Goal: Task Accomplishment & Management: Manage account settings

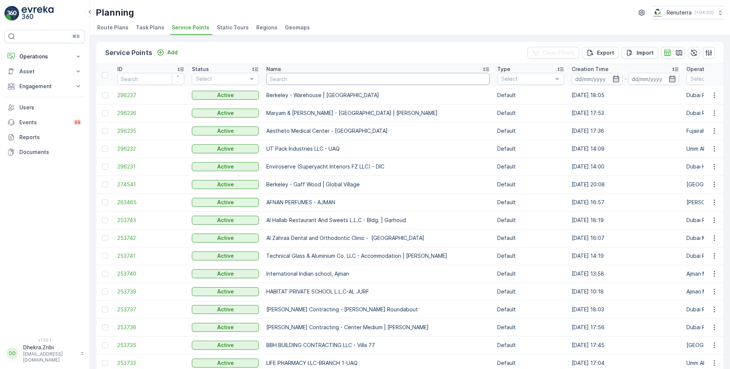
click at [294, 81] on input "text" at bounding box center [377, 79] width 223 height 12
type input "zah"
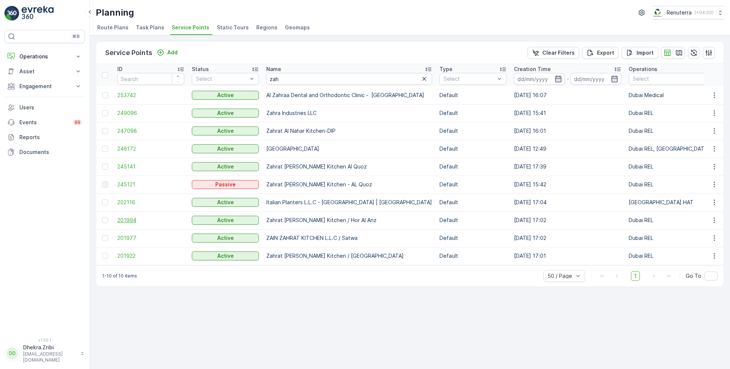
click at [133, 222] on span "201994" at bounding box center [150, 220] width 67 height 7
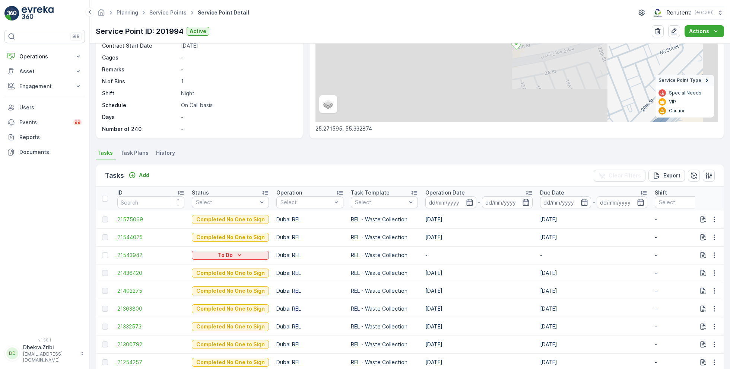
scroll to position [2, 0]
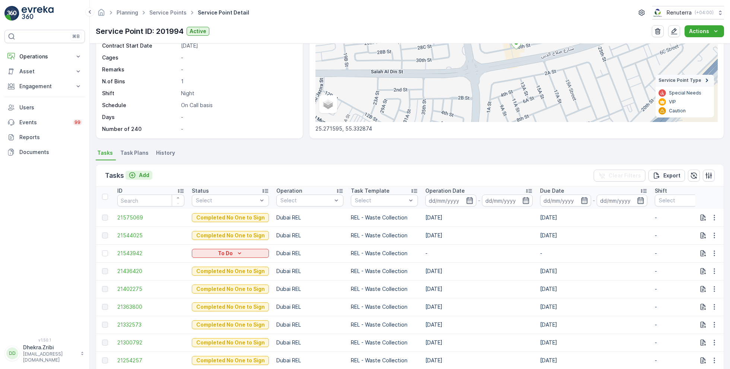
click at [142, 176] on p "Add" at bounding box center [144, 175] width 10 height 7
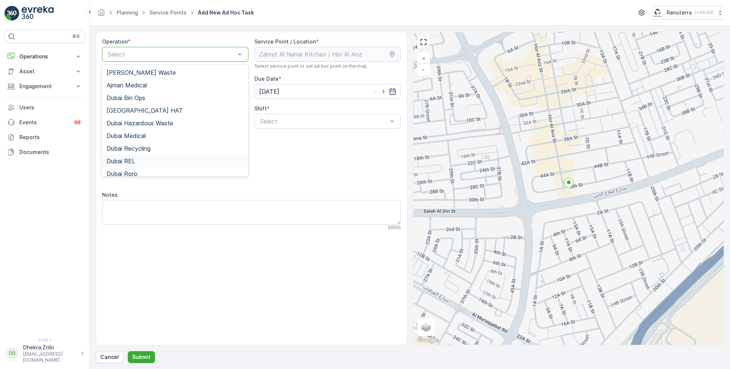
click at [143, 160] on div "Dubai REL" at bounding box center [174, 161] width 137 height 7
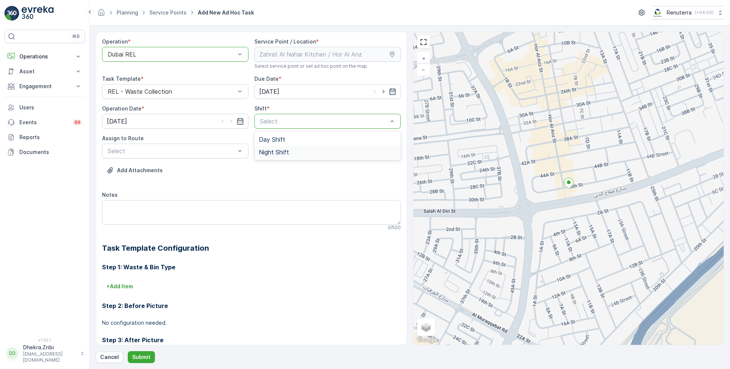
click at [280, 152] on span "Night Shift" at bounding box center [274, 152] width 30 height 7
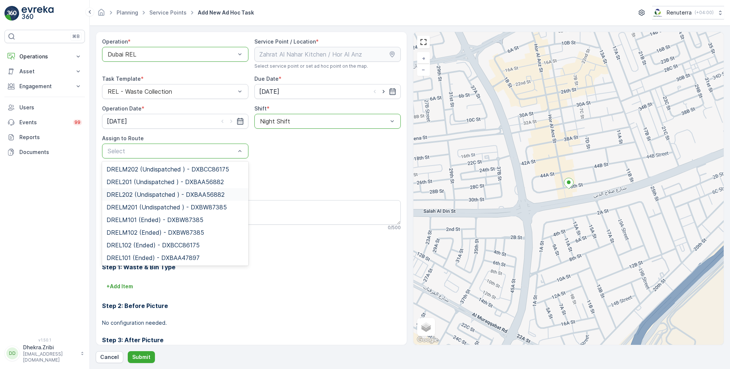
click at [159, 195] on span "DREL202 (Undispatched ) - DXBAA56882" at bounding box center [165, 194] width 118 height 7
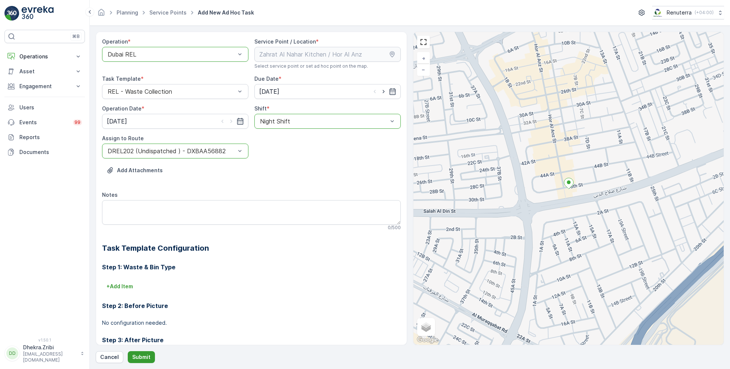
click at [143, 356] on p "Submit" at bounding box center [141, 357] width 18 height 7
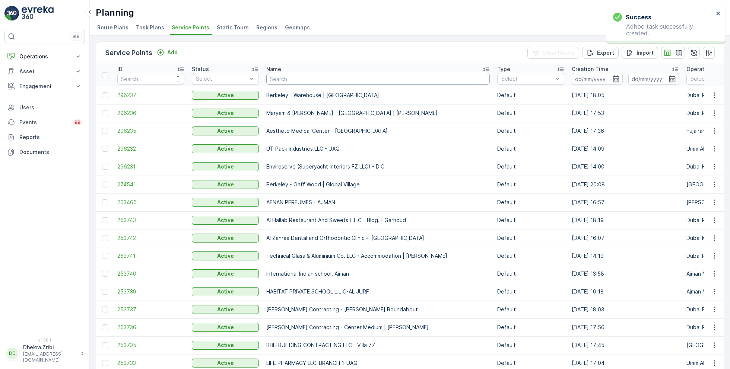
click at [303, 81] on input "text" at bounding box center [377, 79] width 223 height 12
type input "zaha"
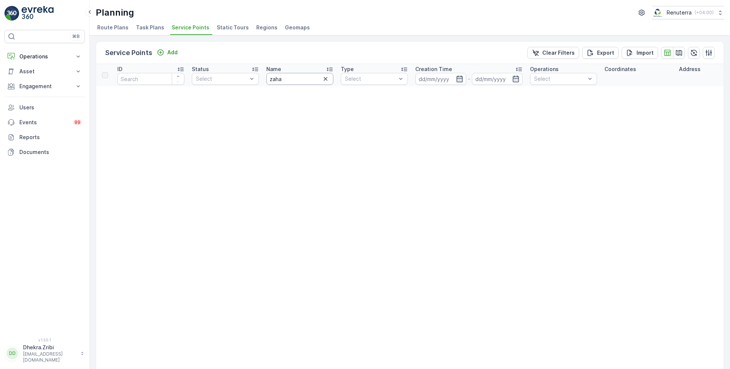
click at [289, 83] on input "zaha" at bounding box center [299, 79] width 67 height 12
type input "zah"
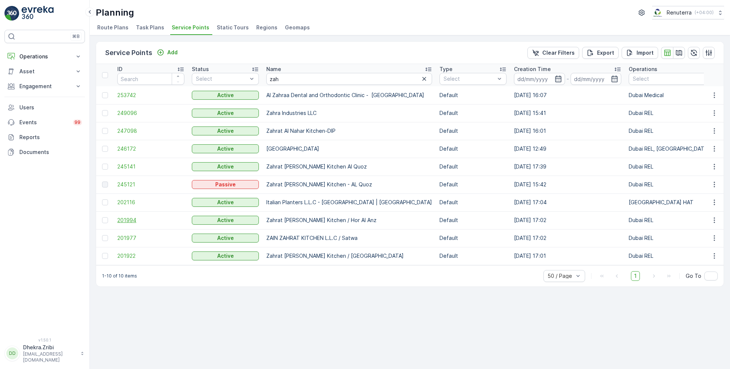
click at [127, 220] on span "201994" at bounding box center [150, 220] width 67 height 7
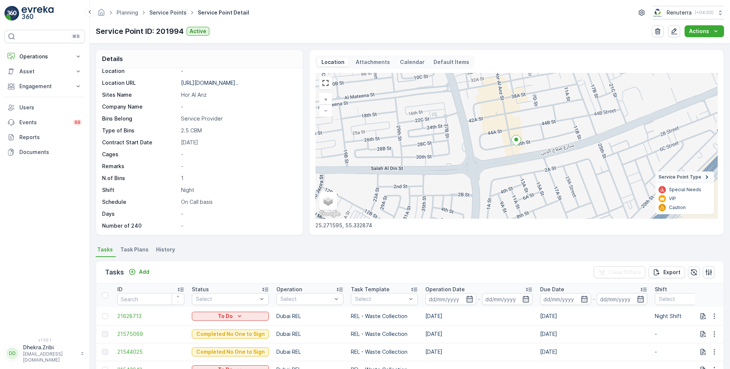
click at [173, 12] on link "Service Points" at bounding box center [167, 12] width 37 height 6
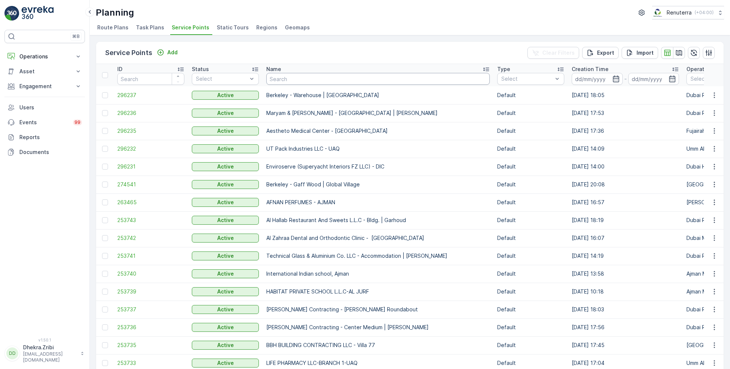
click at [309, 79] on input "text" at bounding box center [377, 79] width 223 height 12
type input "[PERSON_NAME]"
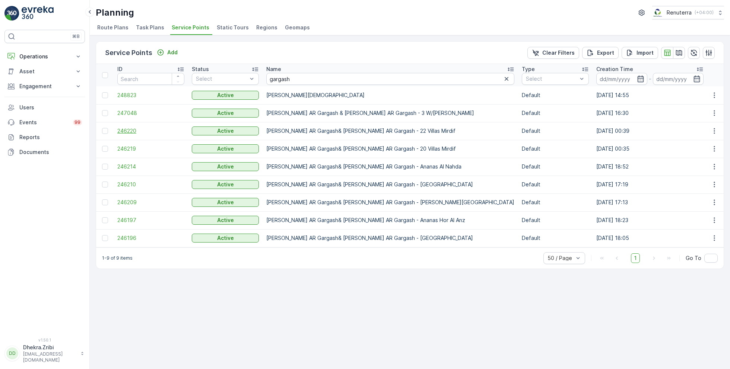
click at [129, 128] on span "246220" at bounding box center [150, 130] width 67 height 7
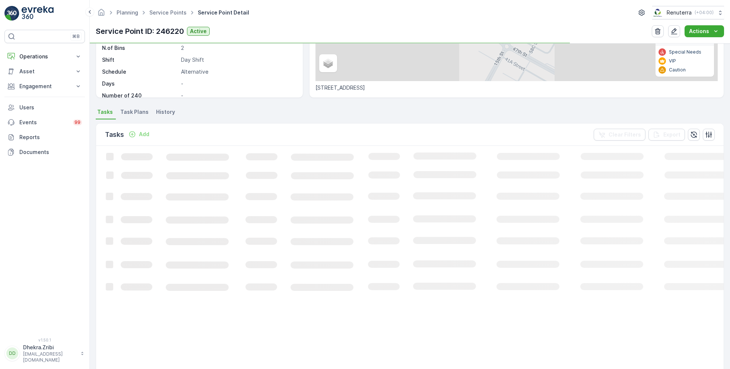
scroll to position [138, 0]
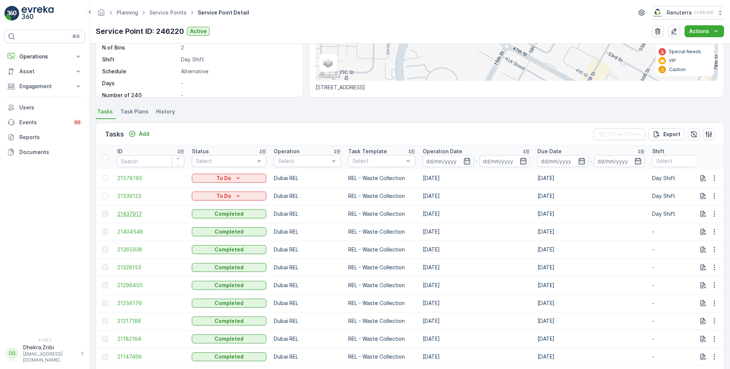
click at [137, 212] on span "21437917" at bounding box center [150, 213] width 67 height 7
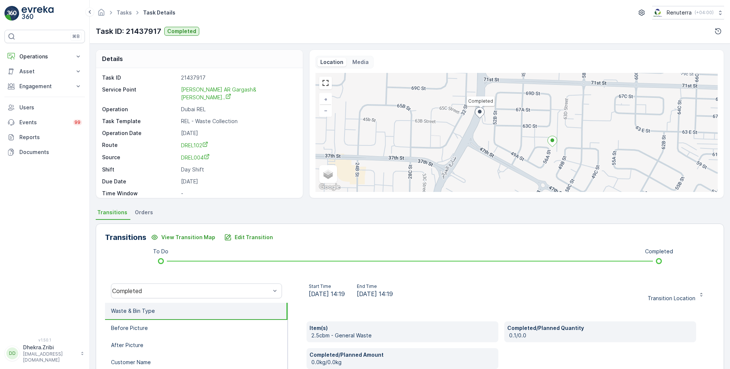
scroll to position [99, 0]
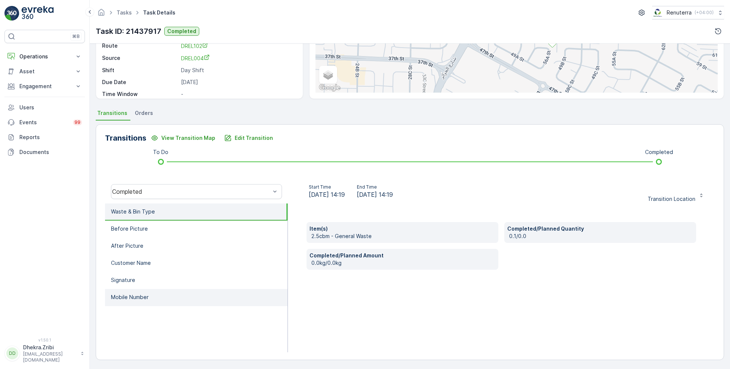
click at [137, 295] on p "Mobile Number" at bounding box center [130, 297] width 38 height 7
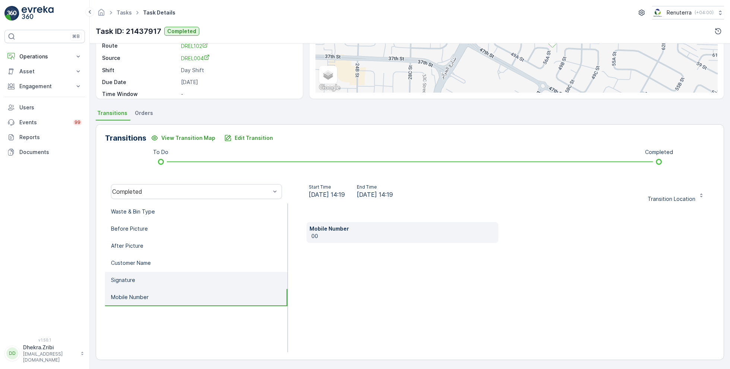
click at [133, 278] on p "Signature" at bounding box center [123, 280] width 24 height 7
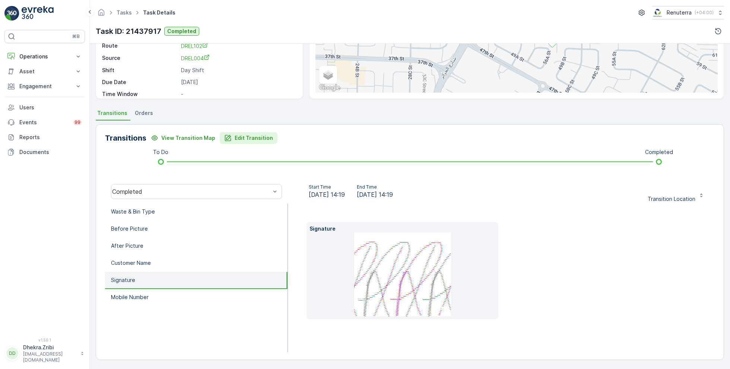
click at [248, 137] on p "Edit Transition" at bounding box center [254, 137] width 38 height 7
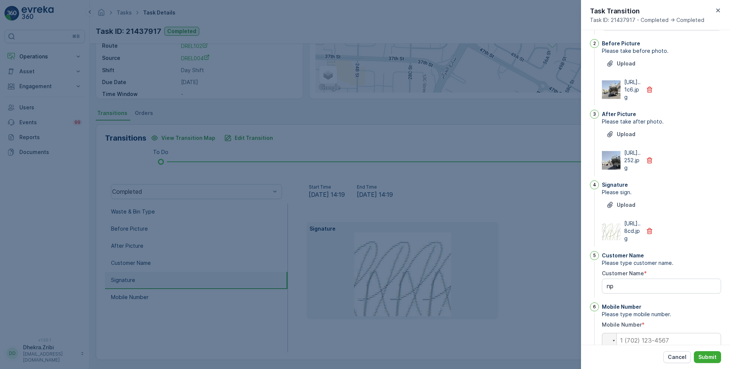
scroll to position [0, 0]
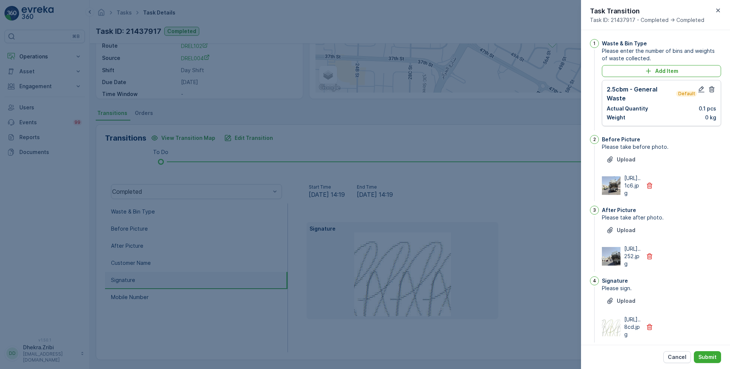
click at [700, 93] on div at bounding box center [706, 94] width 19 height 18
click at [700, 86] on icon "button" at bounding box center [700, 89] width 7 height 7
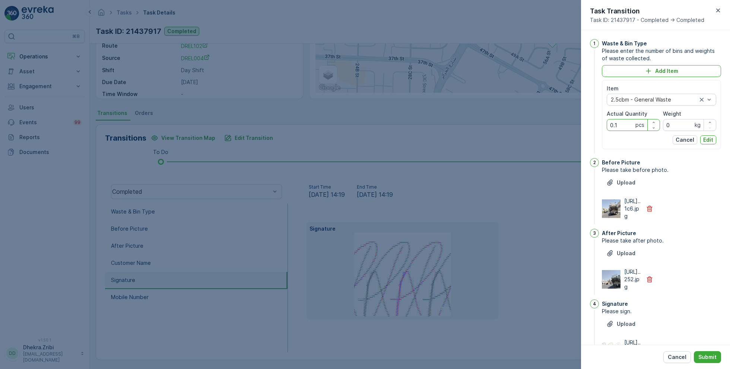
drag, startPoint x: 623, startPoint y: 123, endPoint x: 587, endPoint y: 123, distance: 35.7
click at [587, 123] on div "1 Waste & Bin Type Please enter the number of bins and weights of waste collect…" at bounding box center [655, 187] width 149 height 315
type Quantity "2"
click at [704, 137] on p "Edit" at bounding box center [708, 139] width 10 height 7
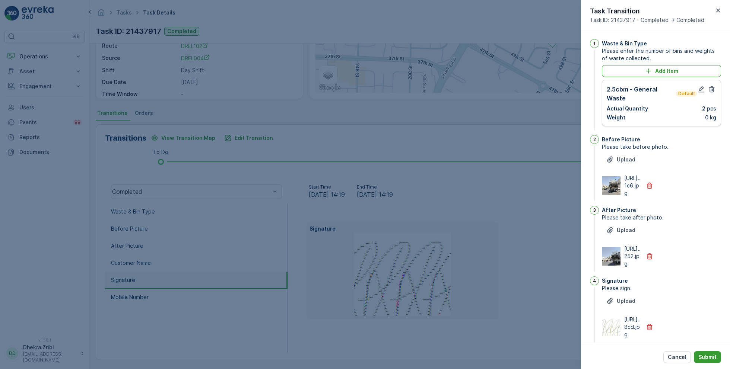
click at [707, 355] on p "Submit" at bounding box center [707, 357] width 18 height 7
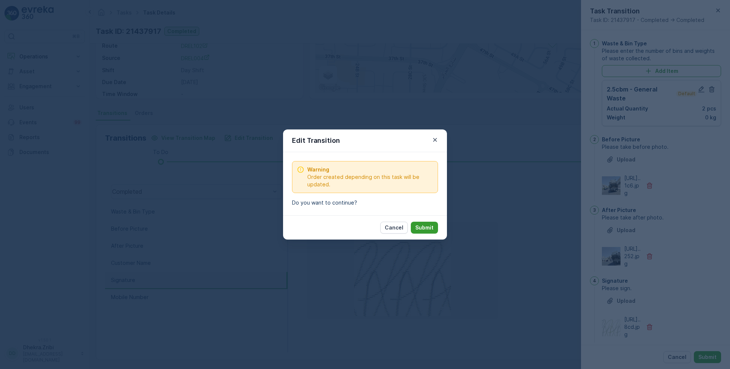
click at [421, 226] on p "Submit" at bounding box center [424, 227] width 18 height 7
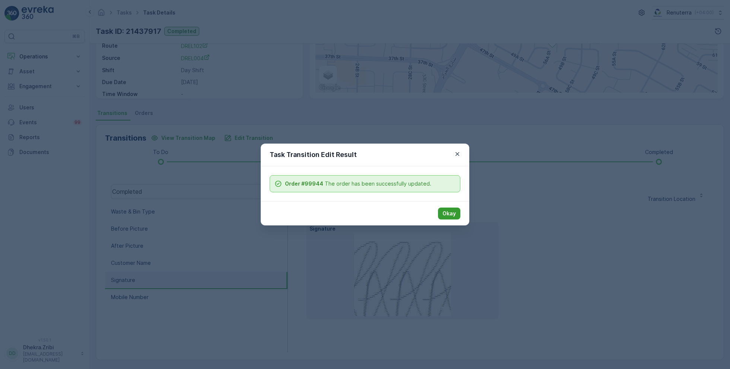
click at [448, 212] on p "Okay" at bounding box center [448, 213] width 13 height 7
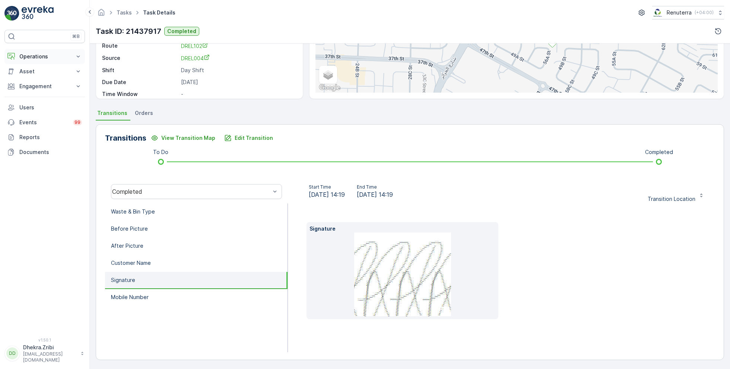
click at [39, 56] on p "Operations" at bounding box center [44, 56] width 51 height 7
click at [37, 79] on p "Planning" at bounding box center [29, 79] width 21 height 7
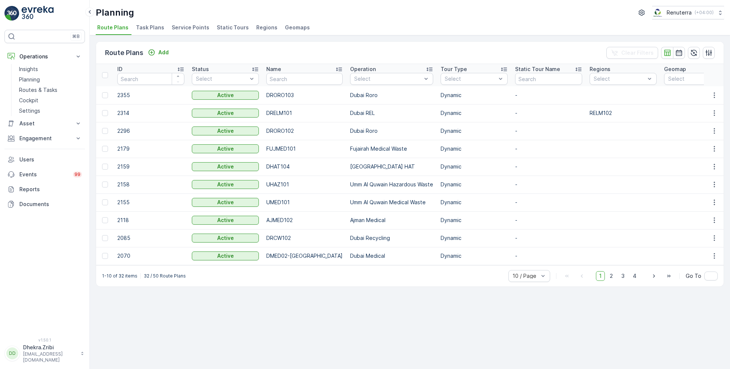
click at [188, 28] on span "Service Points" at bounding box center [191, 27] width 38 height 7
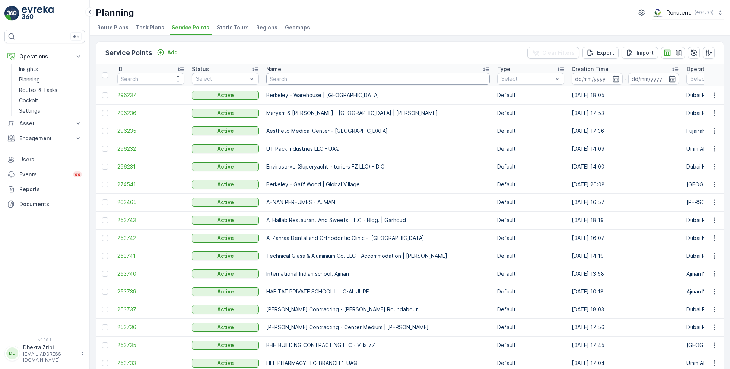
click at [316, 80] on input "text" at bounding box center [377, 79] width 223 height 12
type input "a"
type input "fattan"
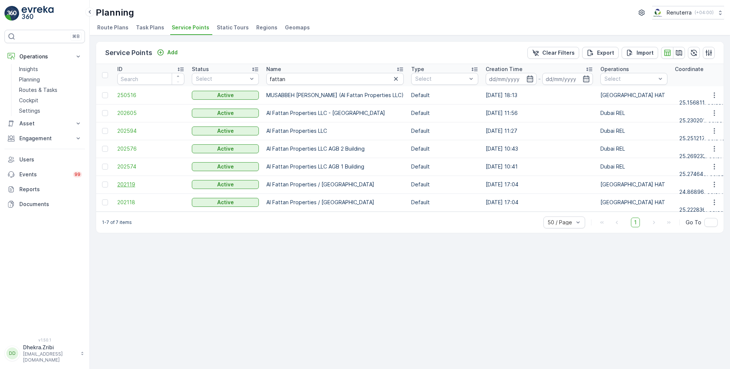
click at [127, 184] on span "202119" at bounding box center [150, 184] width 67 height 7
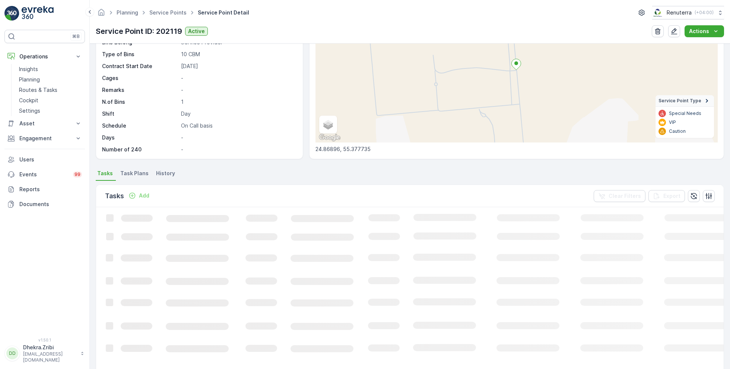
scroll to position [106, 0]
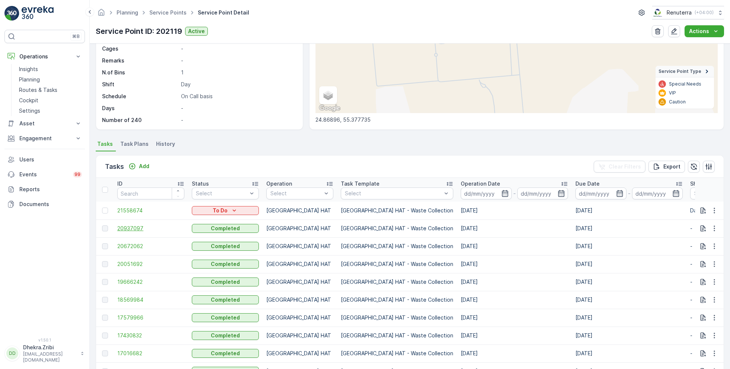
click at [131, 229] on span "20937097" at bounding box center [150, 228] width 67 height 7
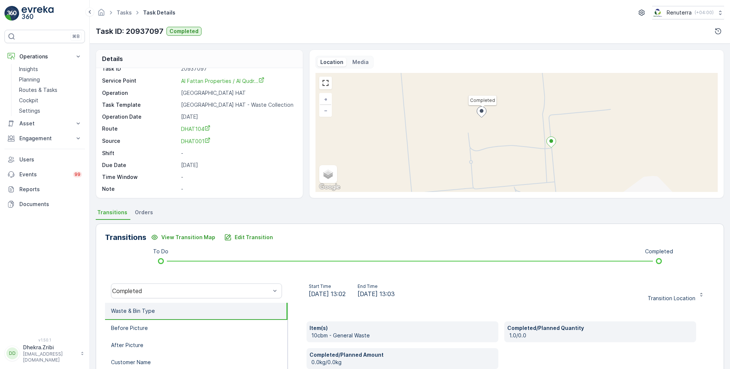
scroll to position [10, 0]
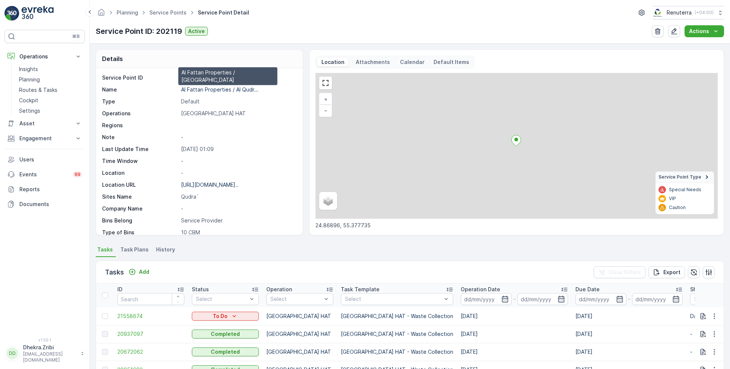
click at [213, 89] on p "Al Fattan Properties / Al Qudr..." at bounding box center [219, 89] width 77 height 6
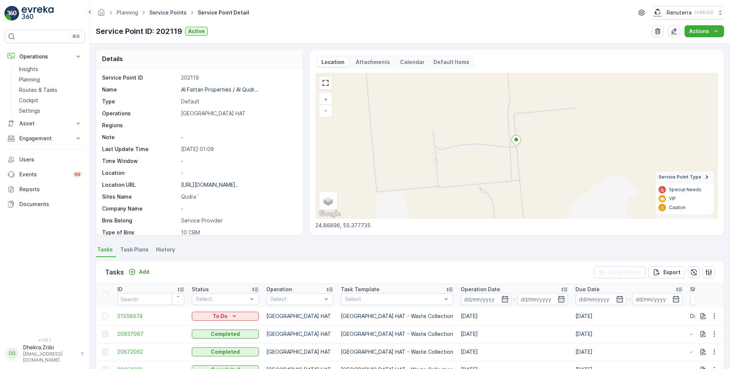
click at [168, 13] on link "Service Points" at bounding box center [167, 12] width 37 height 6
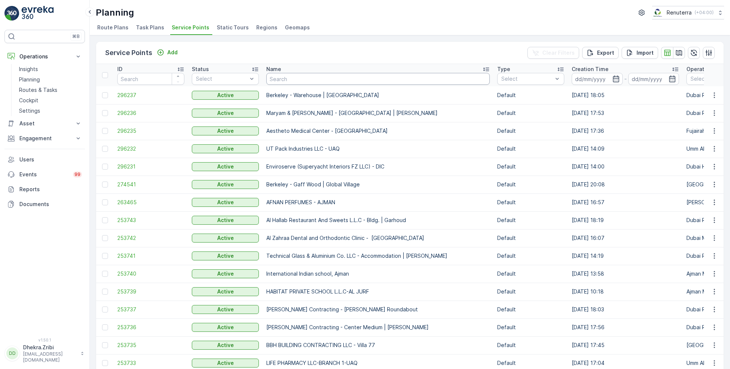
click at [310, 79] on input "text" at bounding box center [377, 79] width 223 height 12
click at [331, 77] on input "text" at bounding box center [377, 79] width 223 height 12
type input "arabian"
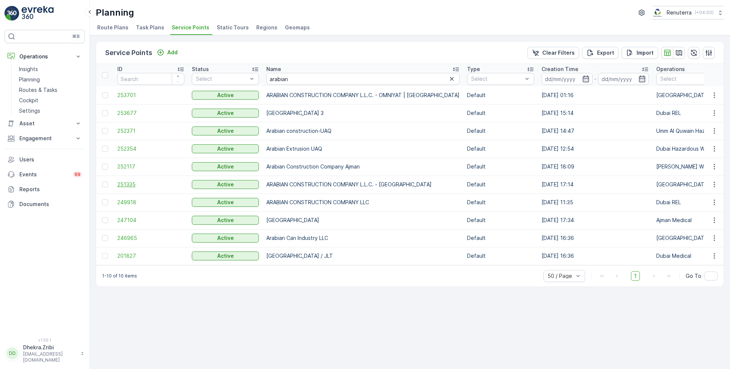
click at [130, 184] on span "251335" at bounding box center [150, 184] width 67 height 7
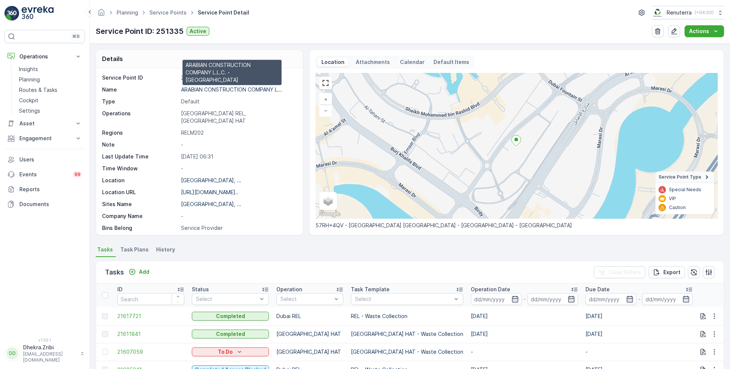
click at [242, 89] on p "ARABIAN CONSTRUCTION COMPANY L..." at bounding box center [231, 89] width 101 height 6
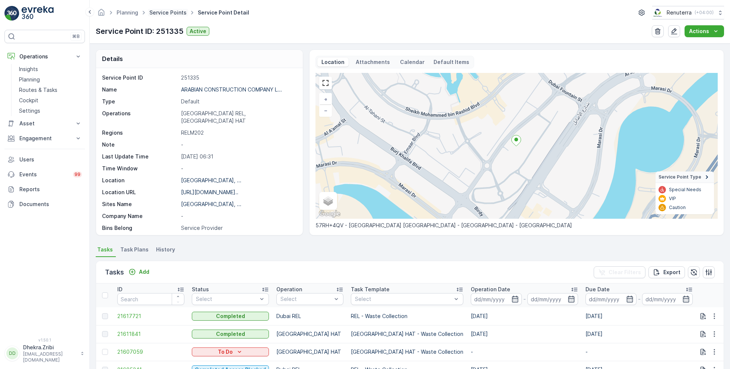
click at [165, 14] on link "Service Points" at bounding box center [167, 12] width 37 height 6
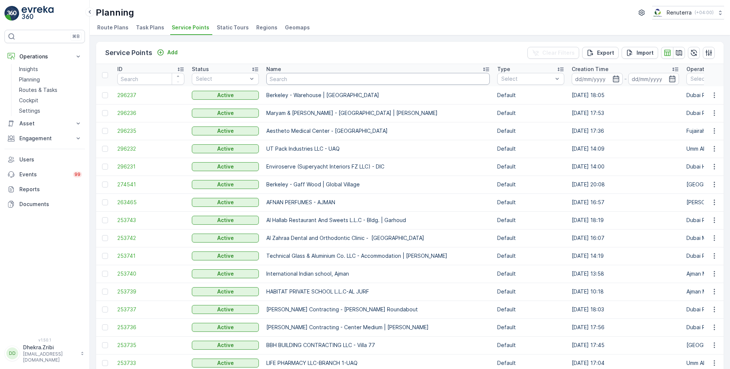
click at [277, 77] on input "text" at bounding box center [377, 79] width 223 height 12
type input "ARJ"
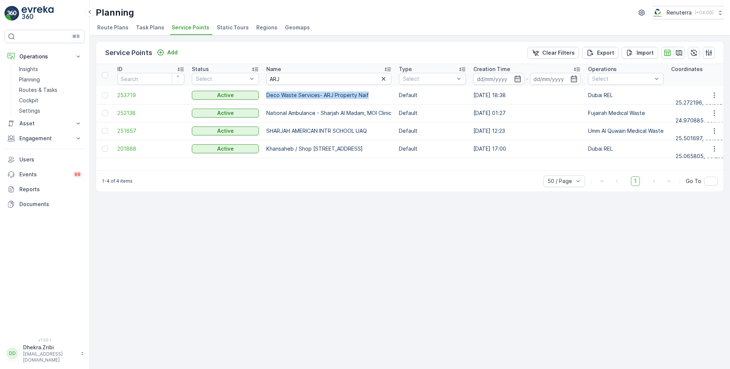
drag, startPoint x: 266, startPoint y: 95, endPoint x: 388, endPoint y: 96, distance: 121.4
click at [388, 96] on p "Deco Waste Services- ARJ Property Naif" at bounding box center [328, 95] width 125 height 7
copy p "Deco Waste Services- ARJ Property Naif"
click at [292, 83] on input "ARJ" at bounding box center [328, 79] width 125 height 12
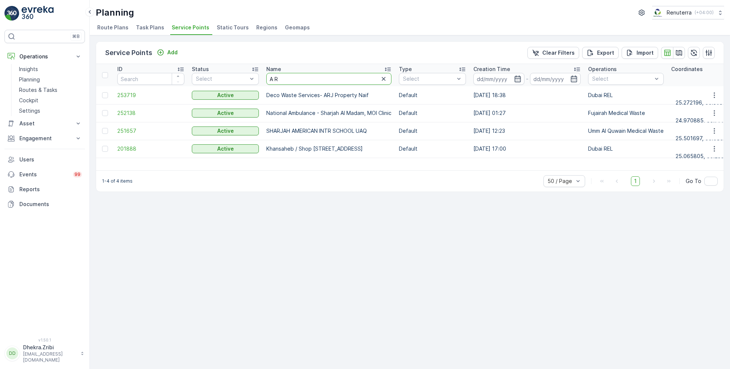
type input "A R J"
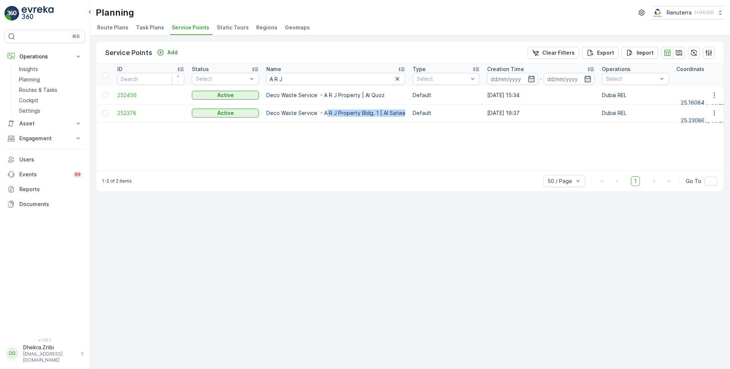
drag, startPoint x: 324, startPoint y: 112, endPoint x: 404, endPoint y: 114, distance: 80.1
click at [404, 115] on td "Deco Waste Service - A R J Property Bldg. 1 | Al Satwa" at bounding box center [336, 113] width 146 height 18
drag, startPoint x: 323, startPoint y: 112, endPoint x: 402, endPoint y: 115, distance: 79.0
click at [403, 116] on td "Deco Waste Service - A R J Property Bldg. 1 | Al Satwa" at bounding box center [336, 113] width 146 height 18
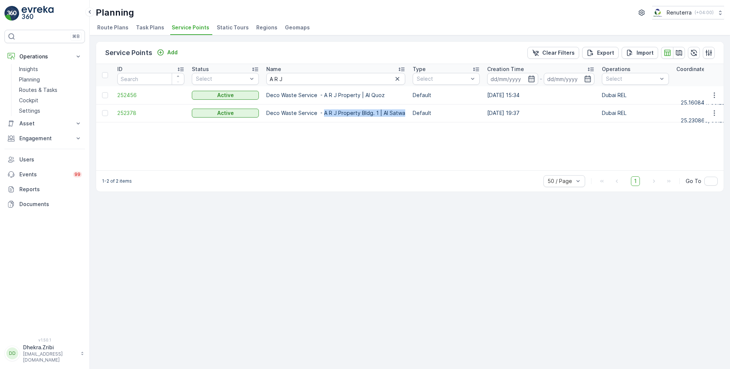
copy p "A R J Property Bldg. 1 | Al Satwa"
click at [132, 113] on span "252378" at bounding box center [150, 112] width 67 height 7
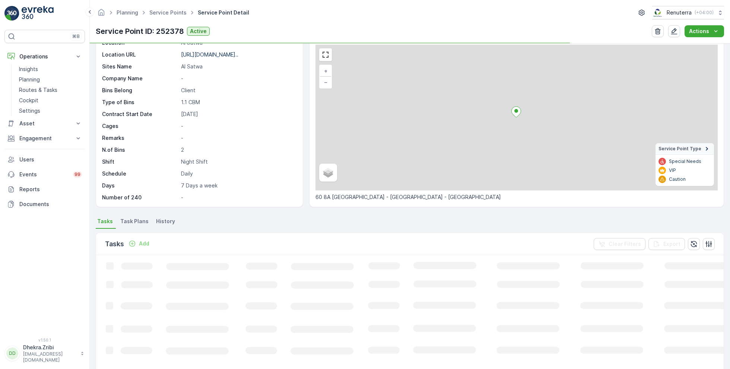
scroll to position [38, 0]
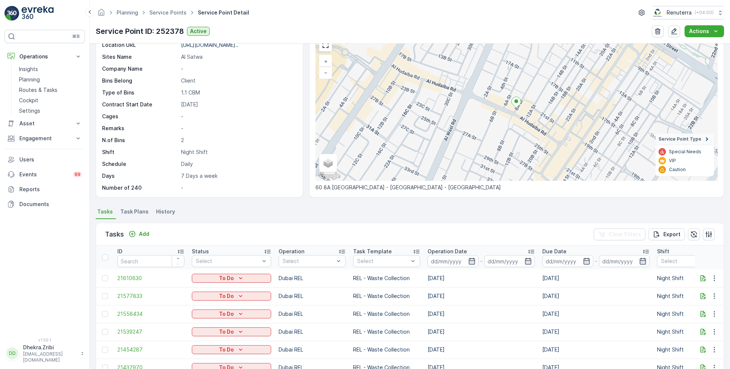
click at [676, 37] on div "Planning Service Points Service Point Detail Renuterra ( +04:00 ) Service Point…" at bounding box center [410, 22] width 640 height 44
click at [672, 29] on icon "button" at bounding box center [673, 31] width 7 height 7
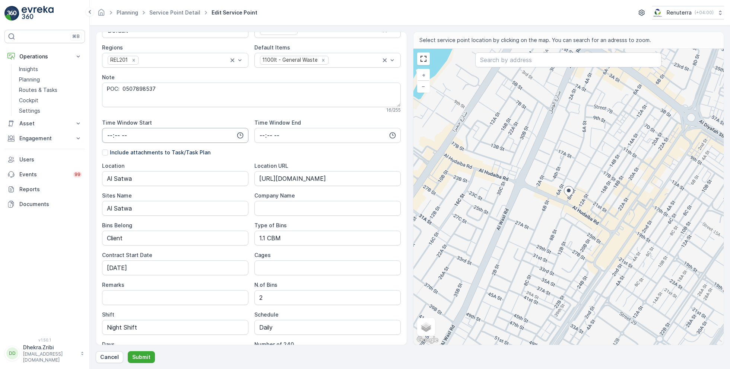
scroll to position [105, 0]
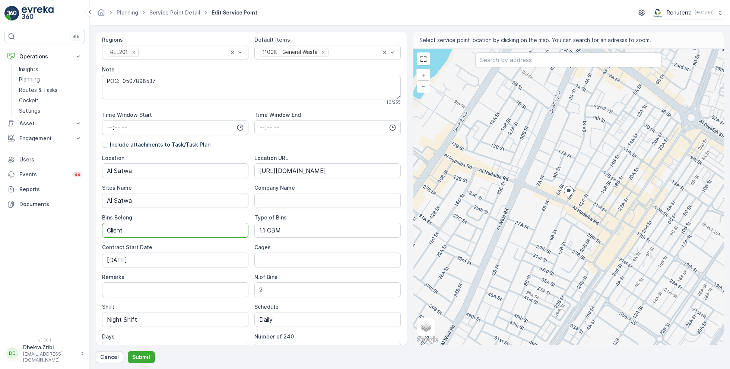
drag, startPoint x: 149, startPoint y: 228, endPoint x: 86, endPoint y: 226, distance: 63.7
click at [86, 226] on div "⌘B Operations Insights Planning Routes & Tasks Cockpit Settings Asset Assets En…" at bounding box center [365, 184] width 730 height 369
type Belong "Service Provider"
click at [139, 356] on p "Submit" at bounding box center [141, 357] width 18 height 7
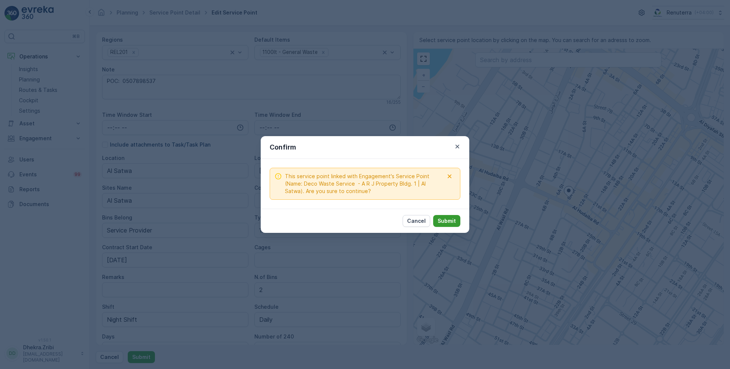
click at [442, 221] on p "Submit" at bounding box center [447, 220] width 18 height 7
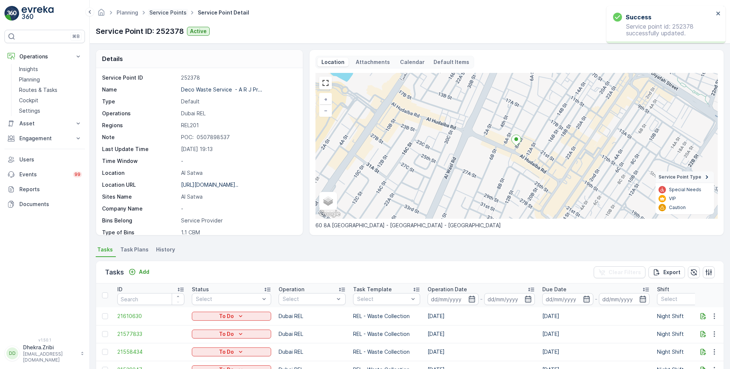
click at [166, 14] on link "Service Points" at bounding box center [167, 12] width 37 height 6
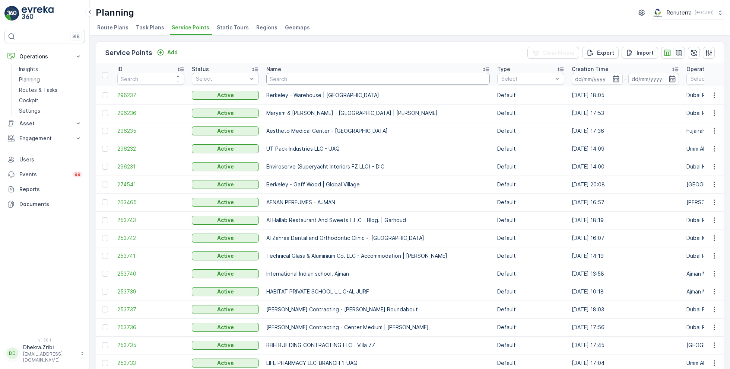
click at [300, 80] on input "text" at bounding box center [377, 79] width 223 height 12
type input "ARJ"
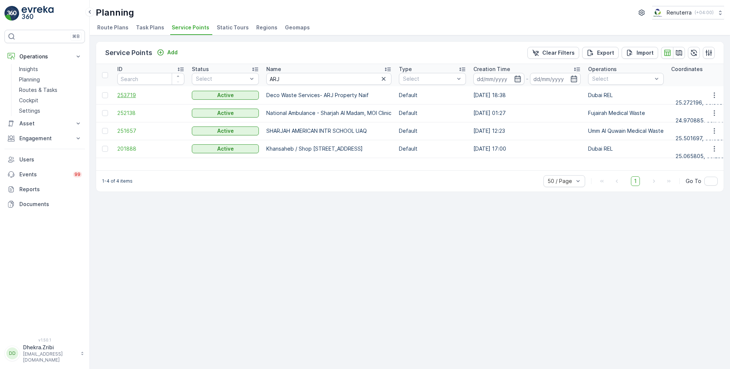
click at [127, 92] on span "253719" at bounding box center [150, 95] width 67 height 7
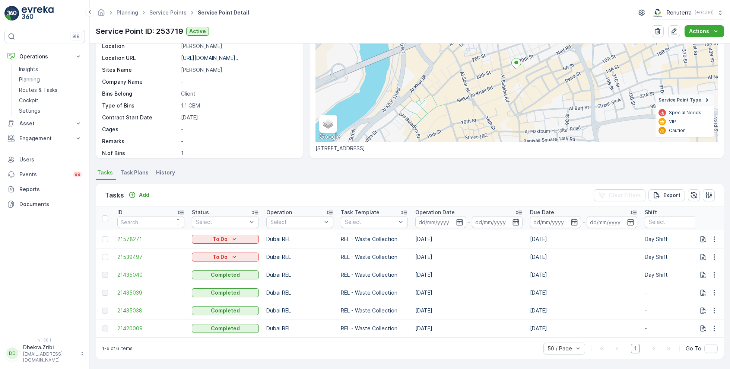
scroll to position [48, 0]
click at [679, 35] on button "button" at bounding box center [674, 31] width 12 height 12
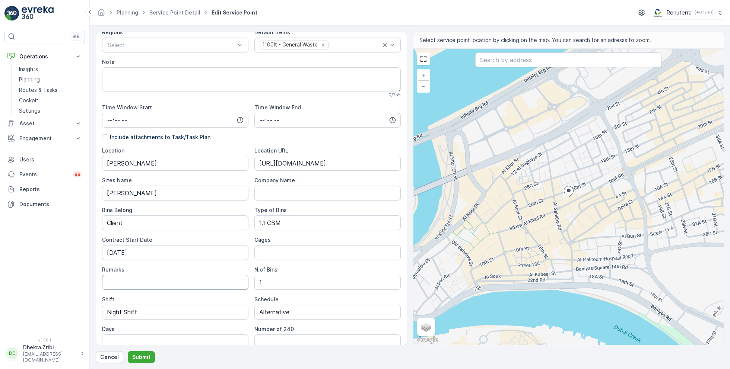
scroll to position [118, 0]
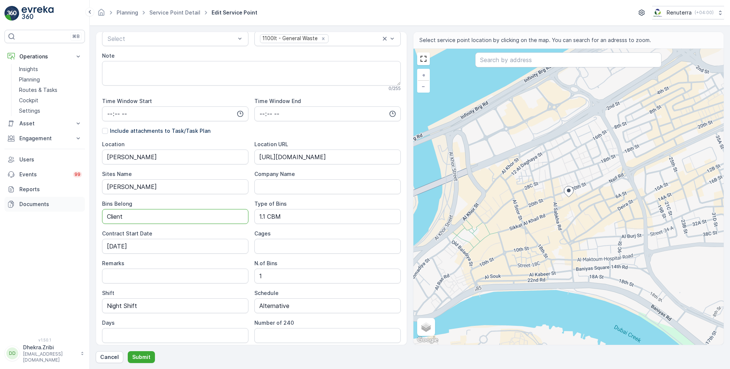
drag, startPoint x: 137, startPoint y: 215, endPoint x: 71, endPoint y: 208, distance: 66.3
click at [70, 209] on div "⌘B Operations Insights Planning Routes & Tasks Cockpit Settings Asset Assets En…" at bounding box center [365, 184] width 730 height 369
type Belong "Service Provider"
click at [133, 354] on p "Submit" at bounding box center [141, 357] width 18 height 7
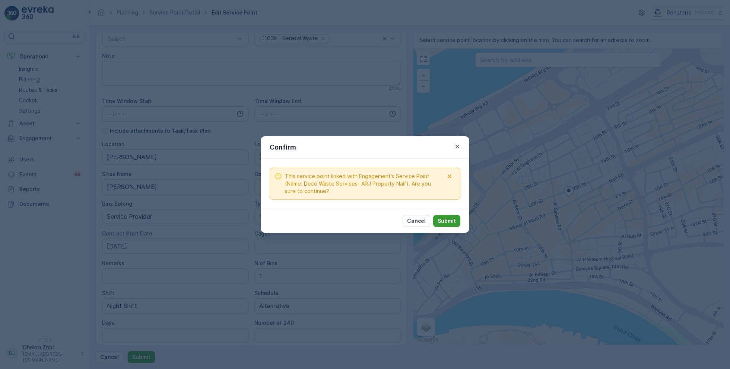
click at [441, 223] on p "Submit" at bounding box center [447, 220] width 18 height 7
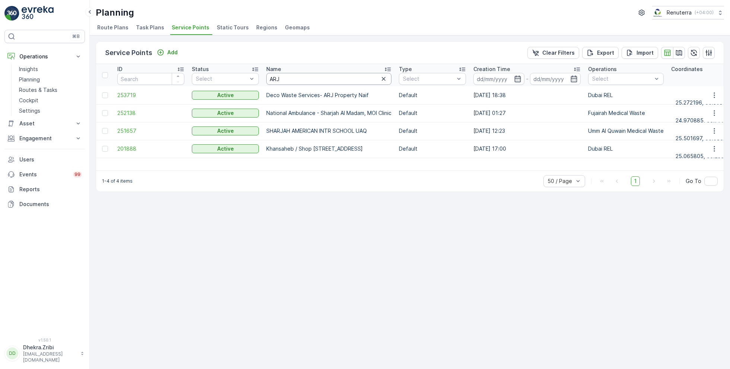
click at [284, 79] on input "ARJ" at bounding box center [328, 79] width 125 height 12
type input "s"
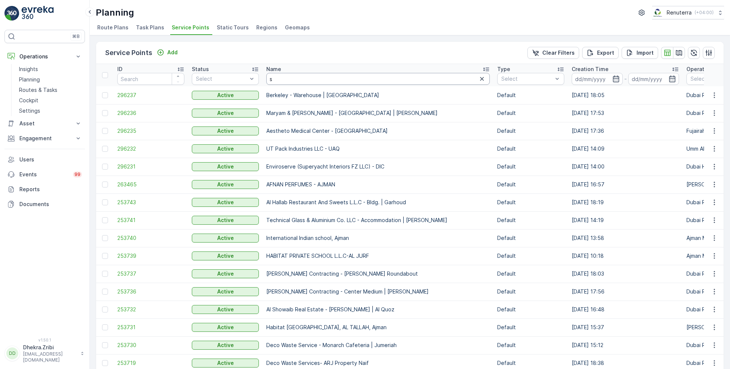
click at [291, 82] on input "s" at bounding box center [377, 79] width 223 height 12
type input "saudi"
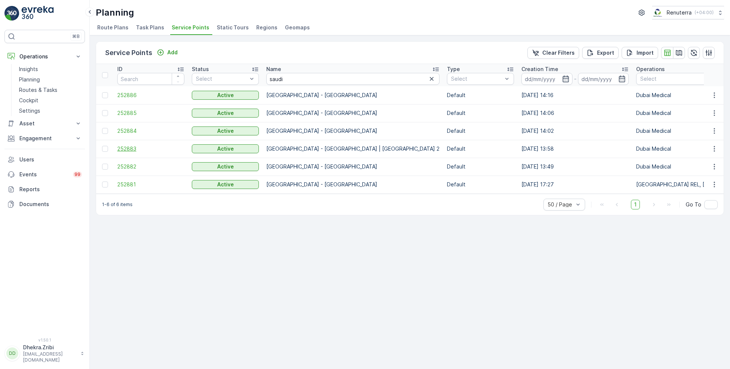
click at [126, 149] on span "252883" at bounding box center [150, 148] width 67 height 7
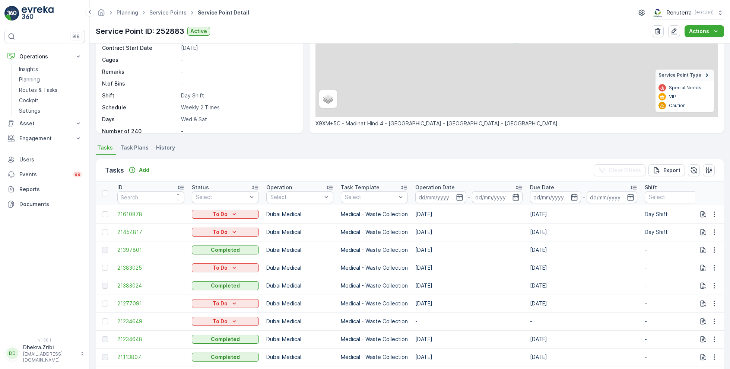
scroll to position [108, 0]
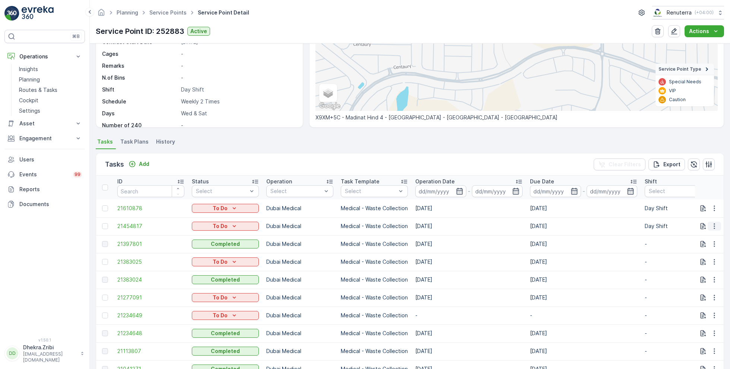
click at [711, 226] on icon "button" at bounding box center [713, 226] width 7 height 7
click at [695, 260] on span "Change Route" at bounding box center [695, 257] width 36 height 7
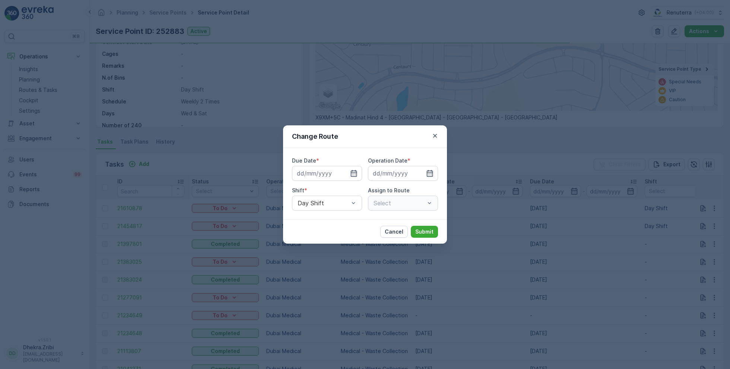
type input "[DATE]"
click at [395, 230] on p "Cancel" at bounding box center [394, 231] width 19 height 7
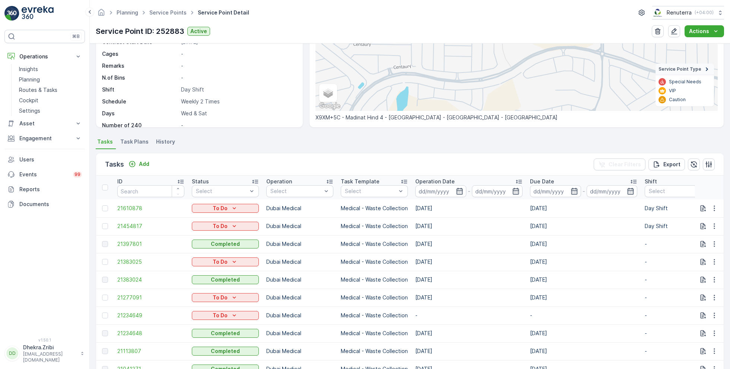
click at [130, 141] on span "Task Plans" at bounding box center [134, 141] width 28 height 7
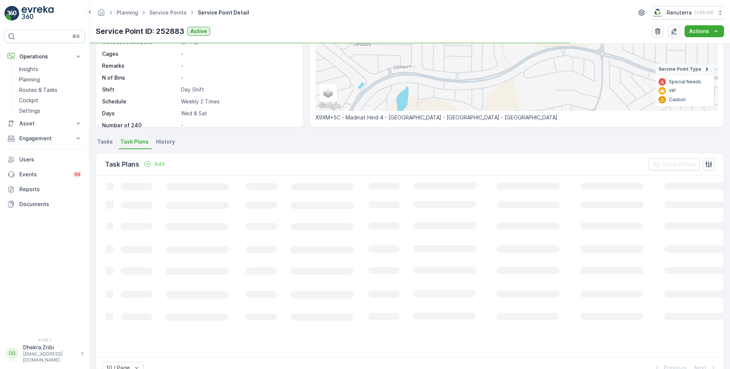
scroll to position [108, 0]
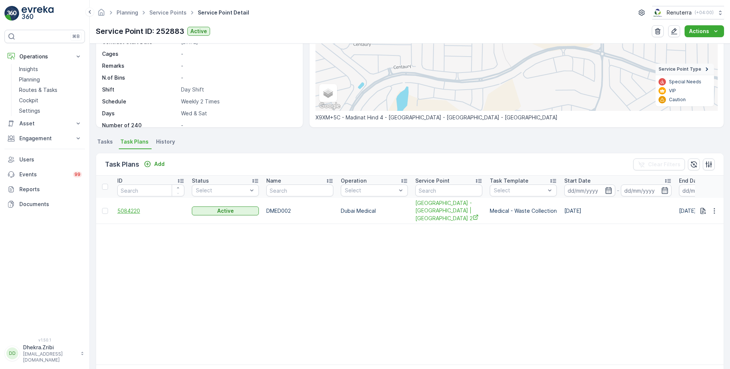
click at [131, 207] on span "5084220" at bounding box center [150, 210] width 67 height 7
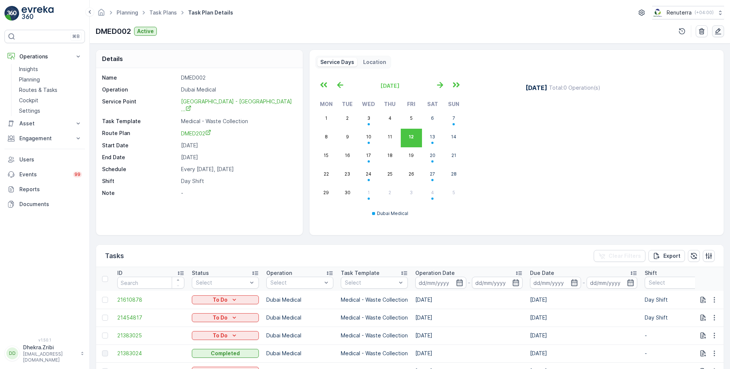
click at [714, 33] on icon "button" at bounding box center [717, 31] width 7 height 7
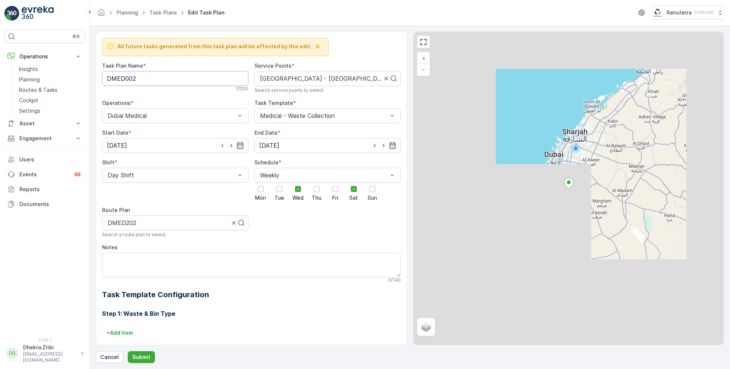
click at [150, 79] on Name "DMED002" at bounding box center [175, 78] width 146 height 15
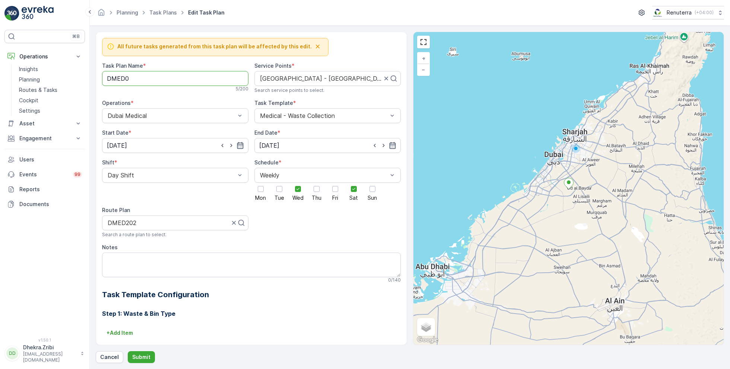
type Name "DMED001"
click at [182, 224] on div at bounding box center [172, 223] width 131 height 7
type input "101"
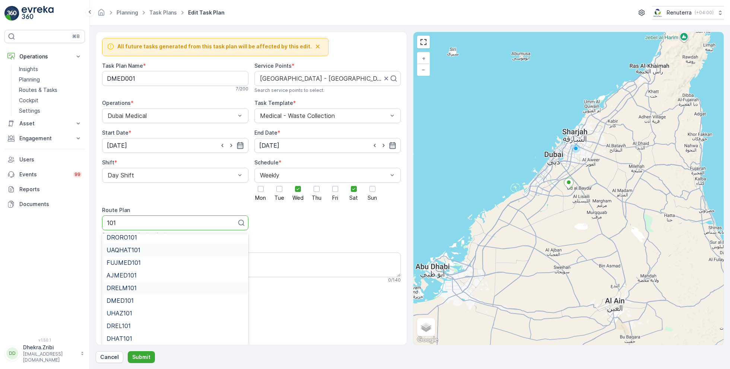
scroll to position [31, 0]
click at [131, 297] on span "DMED101" at bounding box center [119, 299] width 27 height 7
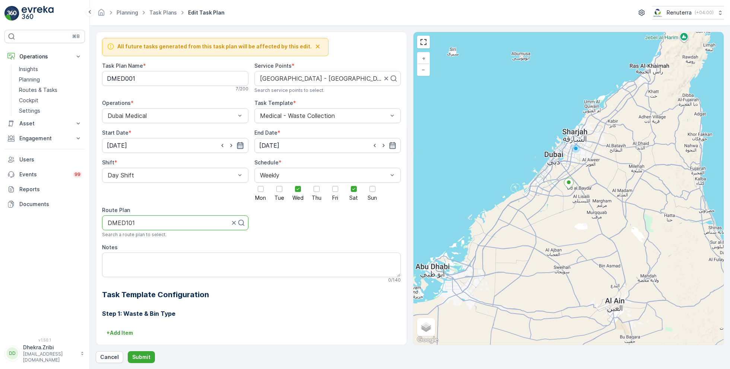
click at [241, 144] on icon "button" at bounding box center [240, 145] width 6 height 7
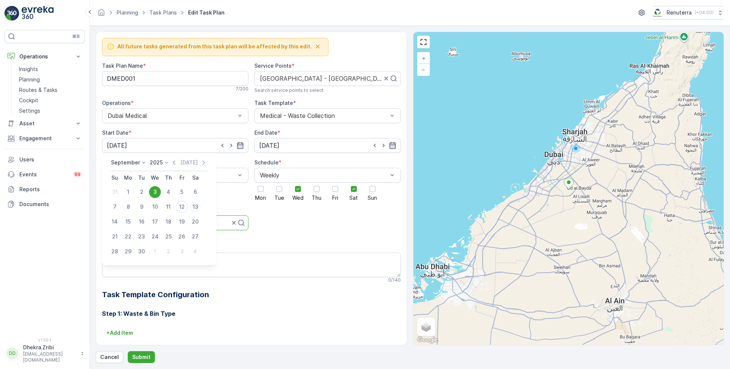
click at [193, 206] on div "13" at bounding box center [195, 207] width 12 height 12
type input "[DATE]"
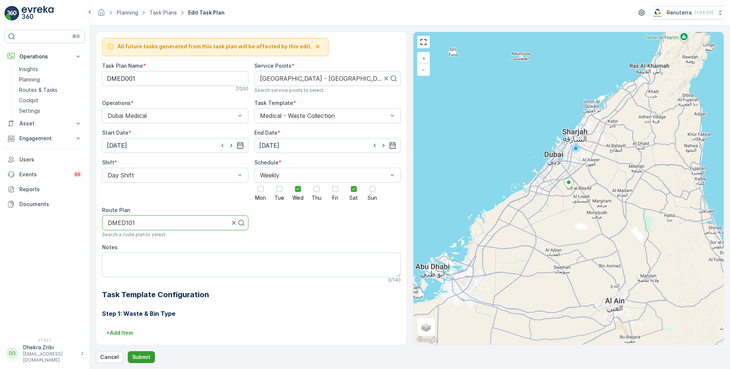
click at [134, 356] on p "Submit" at bounding box center [141, 357] width 18 height 7
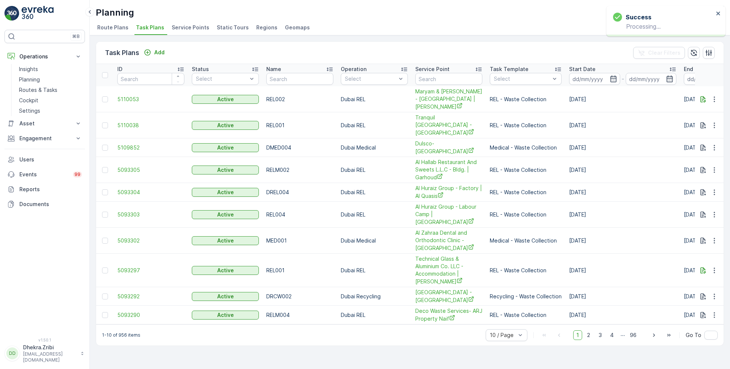
click at [190, 25] on span "Service Points" at bounding box center [191, 27] width 38 height 7
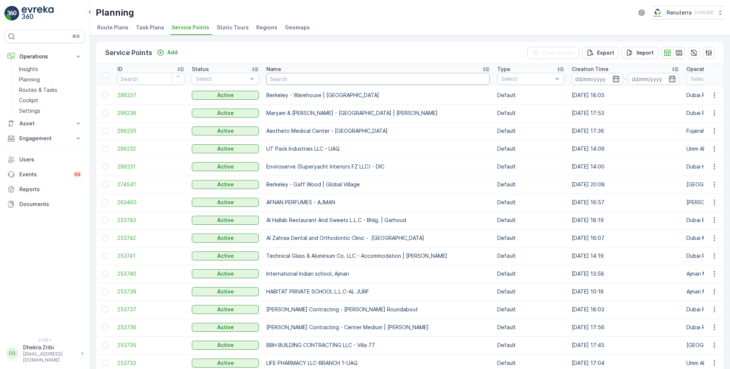
click at [293, 80] on input "text" at bounding box center [377, 79] width 223 height 12
type input "s"
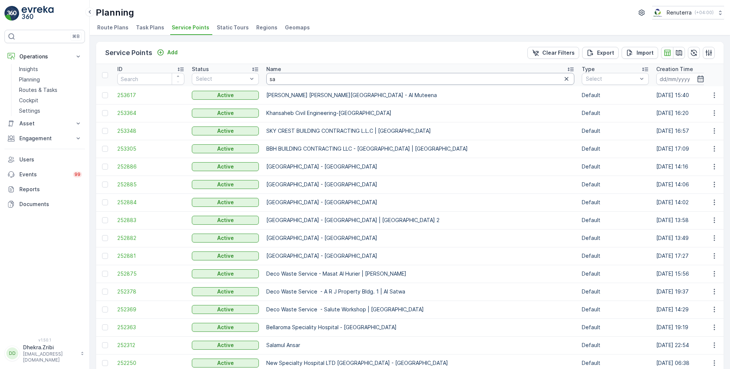
click at [283, 77] on input "sa" at bounding box center [420, 79] width 308 height 12
type input "saudi"
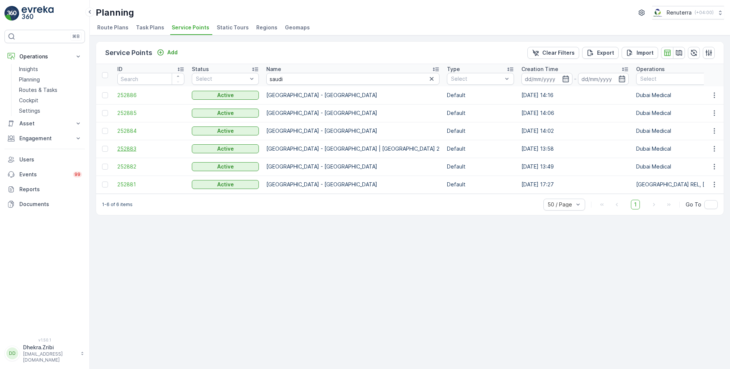
click at [130, 147] on span "252883" at bounding box center [150, 148] width 67 height 7
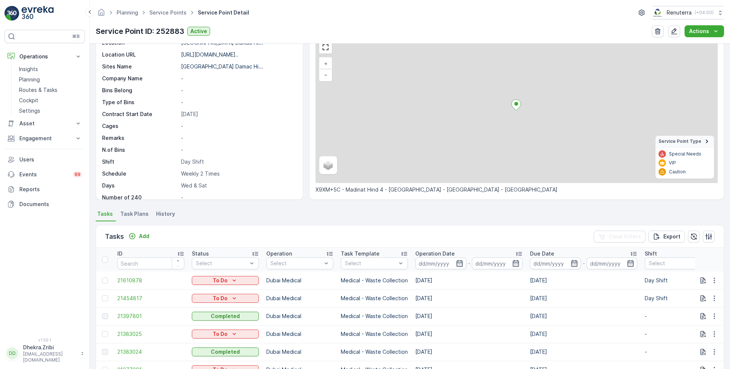
scroll to position [40, 0]
